Goal: Task Accomplishment & Management: Manage account settings

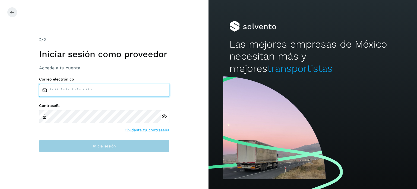
type input "**********"
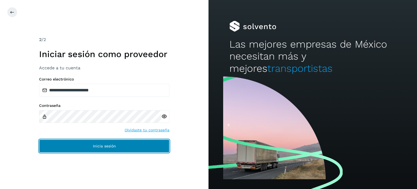
click at [98, 146] on span "Inicia sesión" at bounding box center [104, 146] width 23 height 4
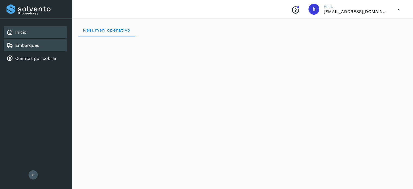
click at [49, 44] on div "Embarques" at bounding box center [36, 45] width 64 height 12
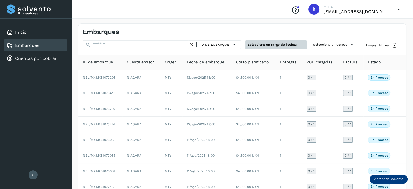
click at [279, 43] on button "Selecciona un rango de fechas" at bounding box center [276, 44] width 61 height 9
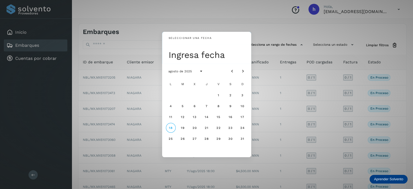
click at [318, 43] on div "Seleccionar una fecha Ingresa fecha agosto de 2025 L M X J V S D 1 2 3 4 5 6 7 …" at bounding box center [206, 94] width 413 height 189
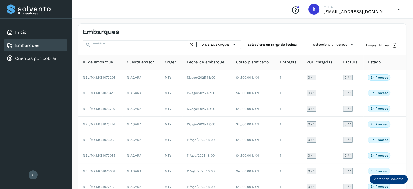
click at [318, 43] on button "Selecciona un estado" at bounding box center [334, 44] width 46 height 9
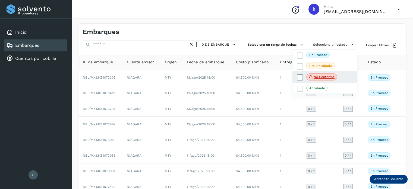
click at [300, 76] on icon at bounding box center [299, 77] width 5 height 5
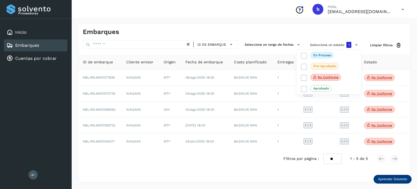
click at [257, 29] on div at bounding box center [208, 94] width 417 height 189
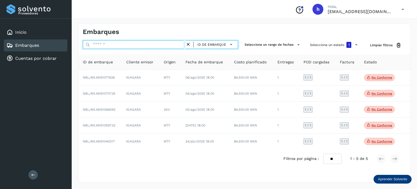
click at [156, 45] on input "text" at bounding box center [134, 44] width 103 height 9
paste input "**********"
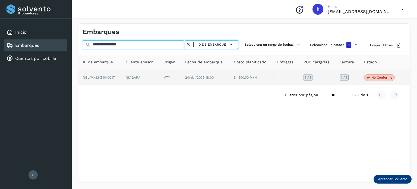
type input "**********"
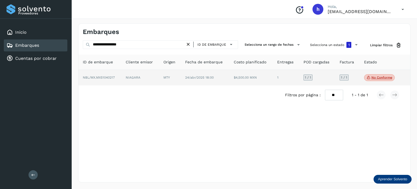
click at [159, 77] on td "NIAGARA" at bounding box center [170, 78] width 22 height 16
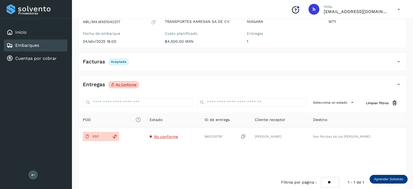
scroll to position [59, 0]
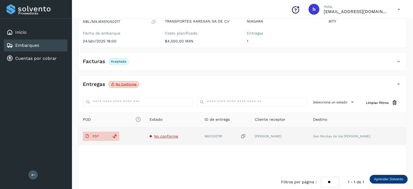
click at [164, 136] on span "No conforme" at bounding box center [166, 136] width 24 height 4
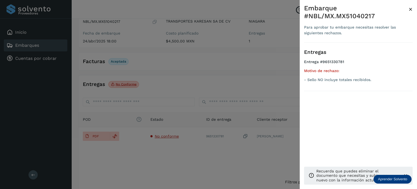
click at [265, 96] on div at bounding box center [208, 94] width 417 height 189
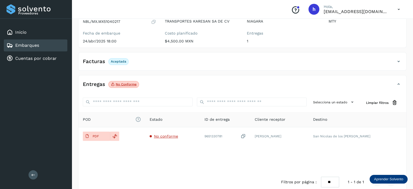
scroll to position [0, 0]
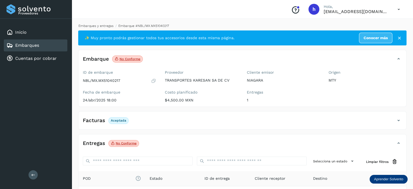
click at [104, 26] on link "Embarques y entregas" at bounding box center [95, 26] width 35 height 4
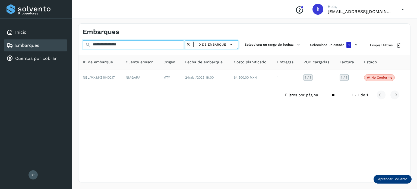
drag, startPoint x: 149, startPoint y: 43, endPoint x: 15, endPoint y: 42, distance: 133.1
click at [15, 42] on div "**********" at bounding box center [208, 94] width 417 height 189
paste input "text"
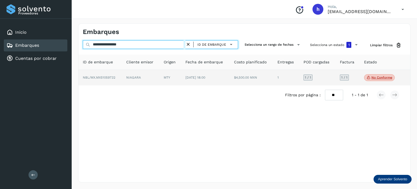
type input "**********"
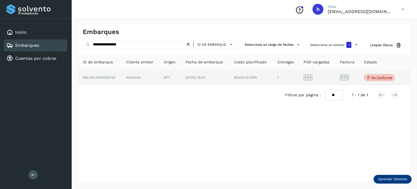
click at [122, 81] on td "NBL/MX.MX51059732" at bounding box center [141, 78] width 38 height 16
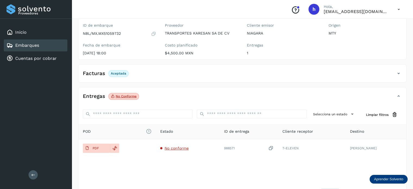
scroll to position [51, 0]
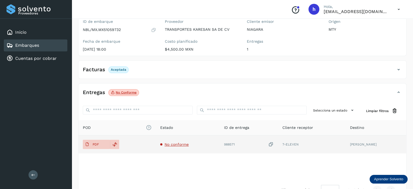
click at [171, 145] on span "No conforme" at bounding box center [177, 144] width 24 height 4
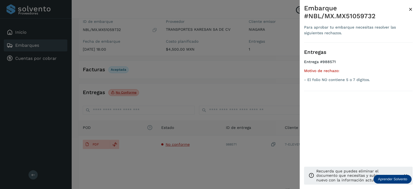
click at [410, 10] on span "×" at bounding box center [411, 9] width 4 height 8
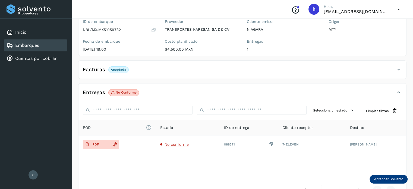
scroll to position [0, 0]
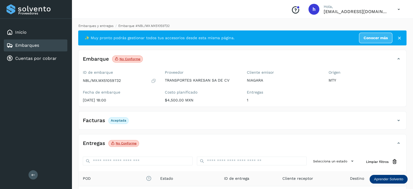
click at [99, 25] on link "Embarques y entregas" at bounding box center [95, 26] width 35 height 4
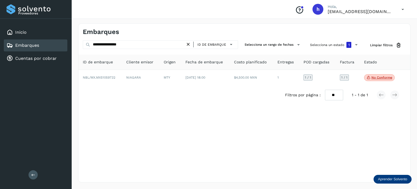
click at [191, 45] on icon at bounding box center [189, 45] width 6 height 6
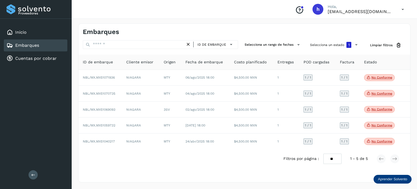
click at [224, 164] on div "Filtros por página : ** ** ** 1 - 5 de 5" at bounding box center [244, 158] width 332 height 19
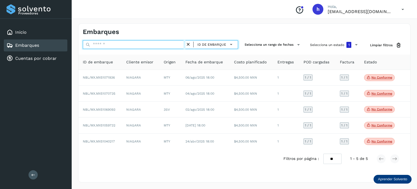
click at [144, 47] on input "text" at bounding box center [134, 44] width 103 height 9
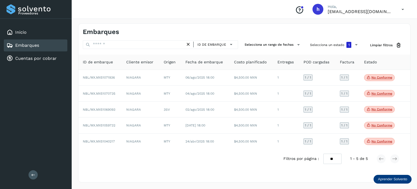
click at [142, 33] on div "Embarques" at bounding box center [164, 32] width 162 height 8
click at [233, 31] on div "Embarques" at bounding box center [164, 32] width 162 height 8
click at [260, 24] on div "Embarques" at bounding box center [244, 30] width 332 height 12
click at [380, 46] on span "Limpiar filtros" at bounding box center [381, 45] width 23 height 5
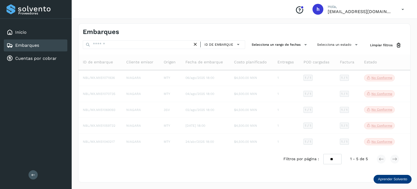
click at [290, 31] on div "Embarques" at bounding box center [244, 30] width 332 height 12
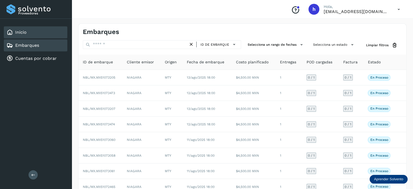
click at [35, 32] on div "Inicio" at bounding box center [36, 32] width 64 height 12
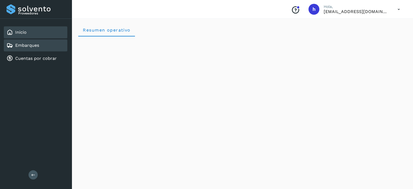
click at [39, 48] on div "Embarques" at bounding box center [23, 45] width 33 height 7
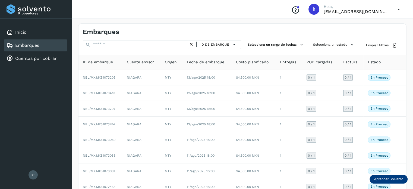
click at [176, 23] on div "Embarques ID de embarque Selecciona un rango de fechas Selecciona un estado Lim…" at bounding box center [242, 134] width 341 height 234
click at [131, 32] on div "Embarques" at bounding box center [163, 32] width 160 height 8
click at [110, 29] on h4 "Embarques" at bounding box center [101, 32] width 36 height 8
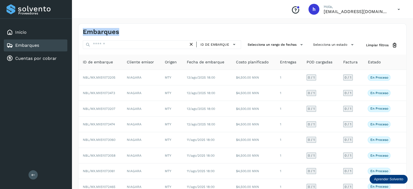
click at [110, 29] on h4 "Embarques" at bounding box center [101, 32] width 36 height 8
click at [93, 31] on h4 "Embarques" at bounding box center [101, 32] width 36 height 8
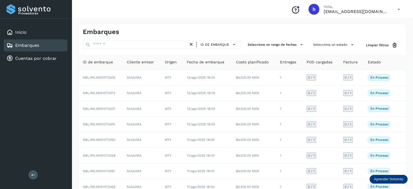
click at [100, 32] on h4 "Embarques" at bounding box center [101, 32] width 36 height 8
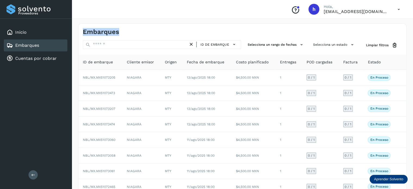
click at [100, 32] on h4 "Embarques" at bounding box center [101, 32] width 36 height 8
click at [88, 31] on h4 "Embarques" at bounding box center [101, 32] width 36 height 8
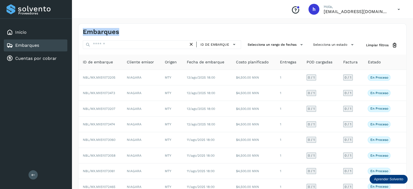
click at [88, 31] on h4 "Embarques" at bounding box center [101, 32] width 36 height 8
click at [93, 31] on h4 "Embarques" at bounding box center [101, 32] width 36 height 8
click at [96, 31] on h4 "Embarques" at bounding box center [101, 32] width 36 height 8
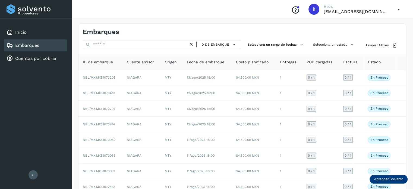
click at [194, 44] on icon at bounding box center [191, 45] width 6 height 6
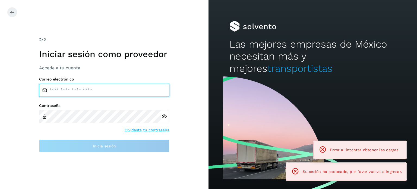
type input "**********"
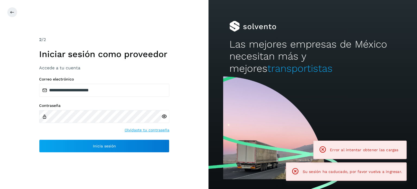
click at [94, 33] on div "**********" at bounding box center [104, 94] width 209 height 189
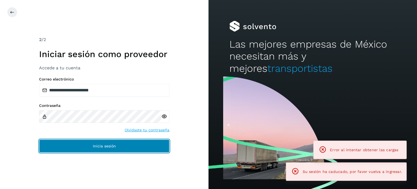
click at [107, 147] on span "Inicia sesión" at bounding box center [104, 146] width 23 height 4
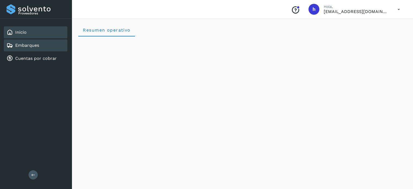
click at [29, 48] on div "Embarques" at bounding box center [23, 45] width 33 height 7
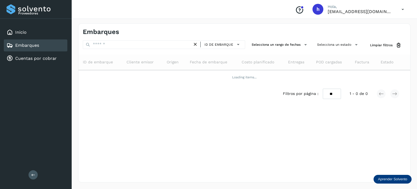
click at [103, 30] on h4 "Embarques" at bounding box center [101, 32] width 36 height 8
click at [98, 30] on h4 "Embarques" at bounding box center [101, 32] width 36 height 8
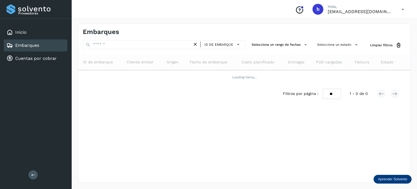
click at [98, 30] on h4 "Embarques" at bounding box center [101, 32] width 36 height 8
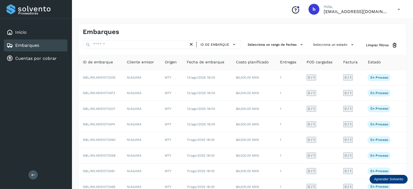
click at [98, 31] on h4 "Embarques" at bounding box center [101, 32] width 36 height 8
click at [98, 32] on h4 "Embarques" at bounding box center [101, 32] width 36 height 8
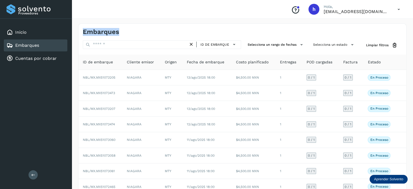
click at [98, 32] on h4 "Embarques" at bounding box center [101, 32] width 36 height 8
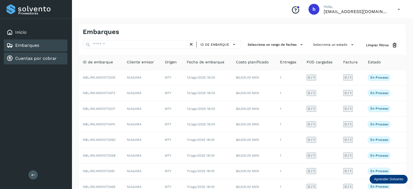
click at [33, 58] on link "Cuentas por cobrar" at bounding box center [36, 58] width 42 height 5
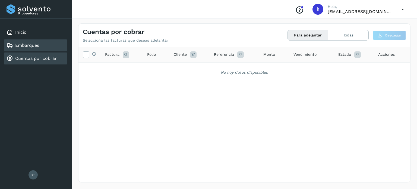
click at [43, 42] on div "Embarques" at bounding box center [36, 45] width 64 height 12
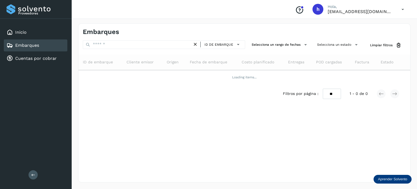
click at [99, 29] on h4 "Embarques" at bounding box center [101, 32] width 36 height 8
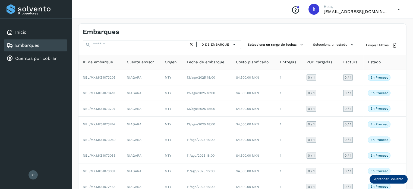
click at [122, 26] on div "Embarques" at bounding box center [242, 30] width 328 height 12
click at [193, 44] on icon at bounding box center [191, 45] width 6 height 6
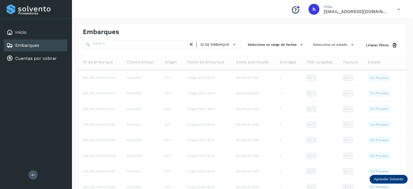
click at [193, 44] on icon at bounding box center [191, 45] width 6 height 6
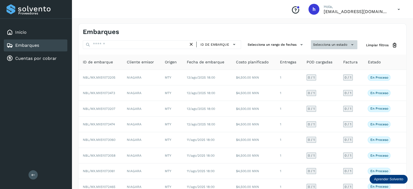
click at [325, 43] on button "Selecciona un estado" at bounding box center [334, 44] width 46 height 9
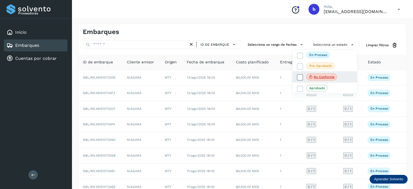
click at [299, 77] on icon at bounding box center [299, 77] width 5 height 5
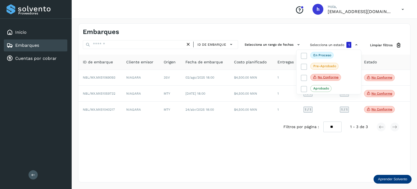
click at [259, 30] on div at bounding box center [208, 94] width 417 height 189
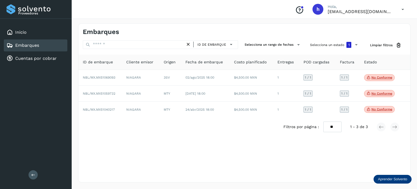
click at [225, 30] on div "Embarques" at bounding box center [164, 32] width 162 height 8
click at [379, 45] on span "Limpiar filtros" at bounding box center [381, 45] width 23 height 5
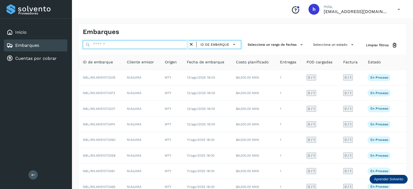
click at [144, 40] on input "text" at bounding box center [136, 44] width 106 height 9
paste input "**********"
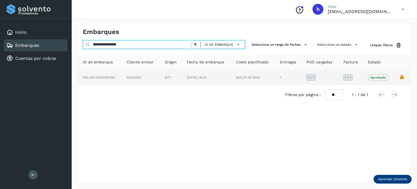
type input "**********"
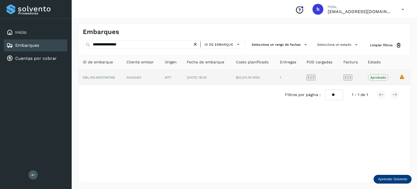
click at [161, 78] on td "NIAGARA" at bounding box center [172, 77] width 22 height 15
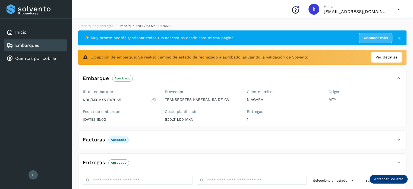
scroll to position [69, 0]
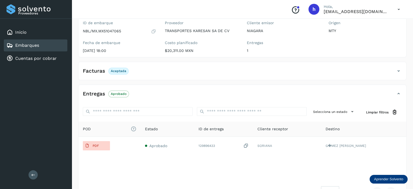
click at [400, 70] on icon at bounding box center [398, 71] width 7 height 7
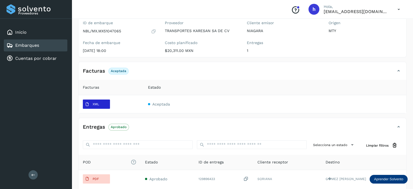
click at [105, 106] on button "XML" at bounding box center [96, 103] width 27 height 9
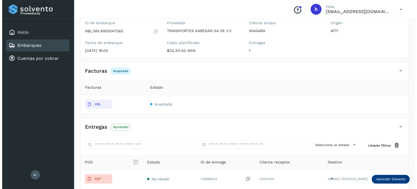
scroll to position [0, 0]
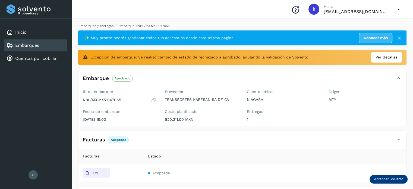
click at [92, 25] on link "Embarques y entregas" at bounding box center [95, 26] width 35 height 4
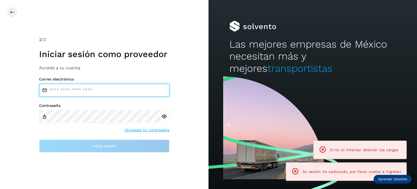
type input "**********"
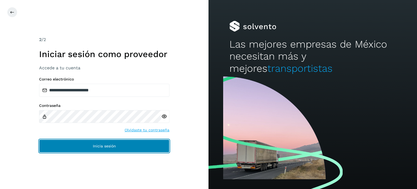
click at [98, 150] on button "Inicia sesión" at bounding box center [104, 145] width 130 height 13
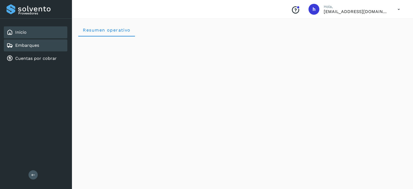
click at [42, 43] on div "Embarques" at bounding box center [36, 45] width 64 height 12
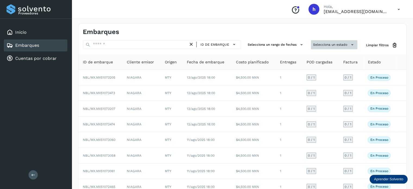
click at [322, 44] on button "Selecciona un estado" at bounding box center [334, 44] width 46 height 9
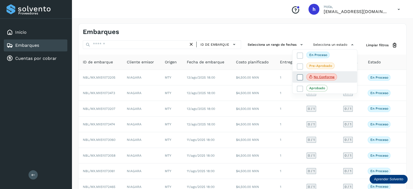
click at [300, 78] on icon at bounding box center [299, 77] width 5 height 5
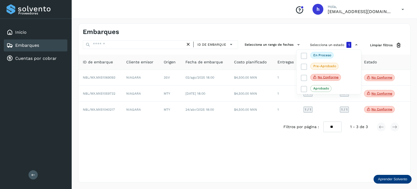
click at [262, 27] on div at bounding box center [208, 94] width 417 height 189
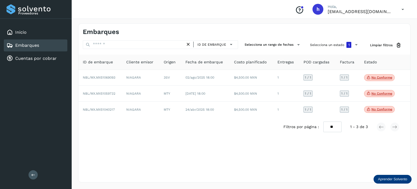
click at [232, 24] on div "Embarques" at bounding box center [244, 30] width 332 height 12
click at [127, 27] on div "Embarques" at bounding box center [244, 30] width 332 height 12
click at [98, 33] on h4 "Embarques" at bounding box center [101, 32] width 36 height 8
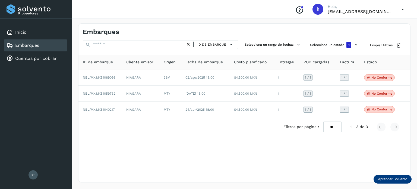
click at [100, 29] on h4 "Embarques" at bounding box center [101, 32] width 36 height 8
click at [100, 31] on h4 "Embarques" at bounding box center [101, 32] width 36 height 8
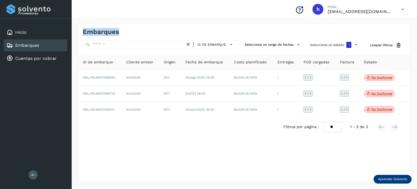
click at [100, 31] on h4 "Embarques" at bounding box center [101, 32] width 36 height 8
click at [100, 34] on h4 "Embarques" at bounding box center [101, 32] width 36 height 8
